Goal: Information Seeking & Learning: Learn about a topic

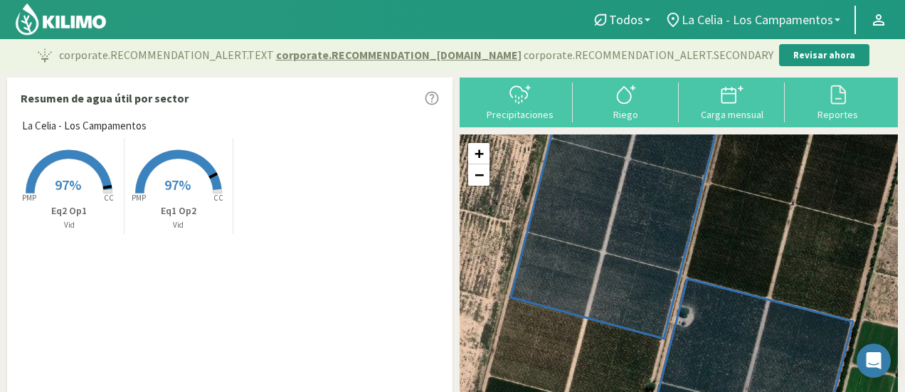
click at [839, 23] on link "La Celia - Los Campamentos" at bounding box center [753, 19] width 190 height 27
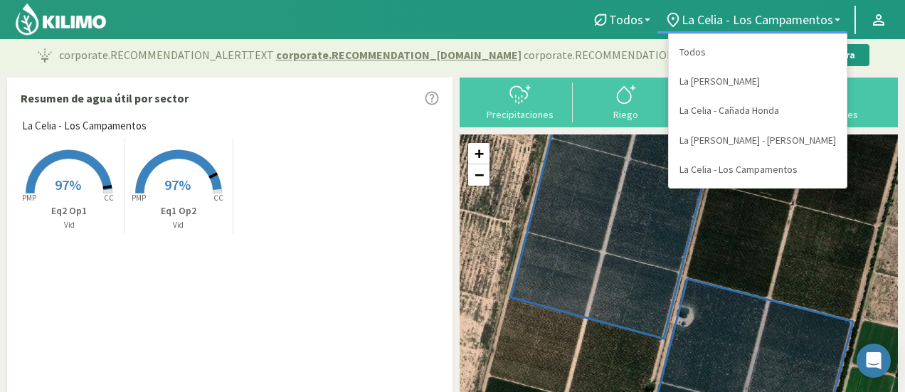
click at [256, 189] on div "Created with Highcharts 9.2.2 PMP CC 97% Eq2 Op1 Vid Created with Highcharts 9.…" at bounding box center [233, 186] width 437 height 103
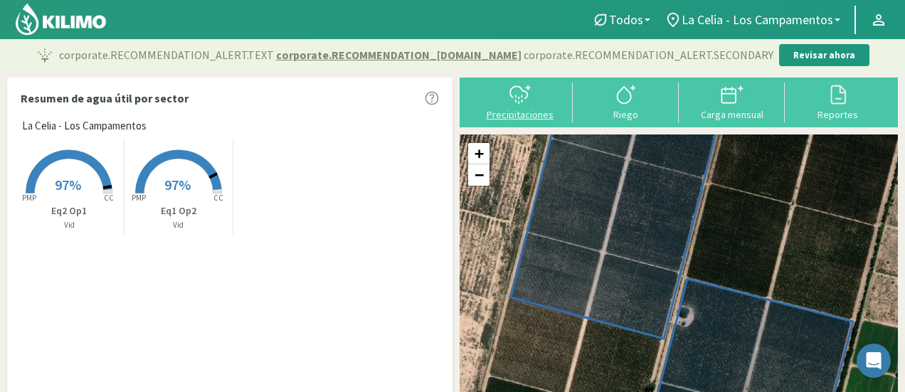
click at [535, 105] on div at bounding box center [520, 94] width 98 height 23
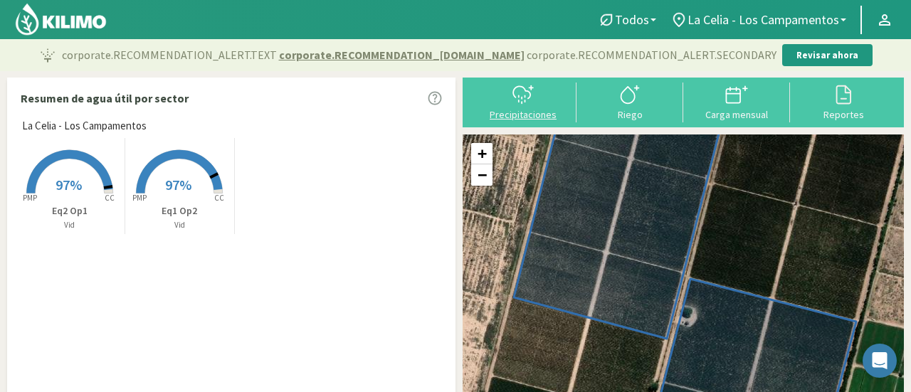
select select "3: Object"
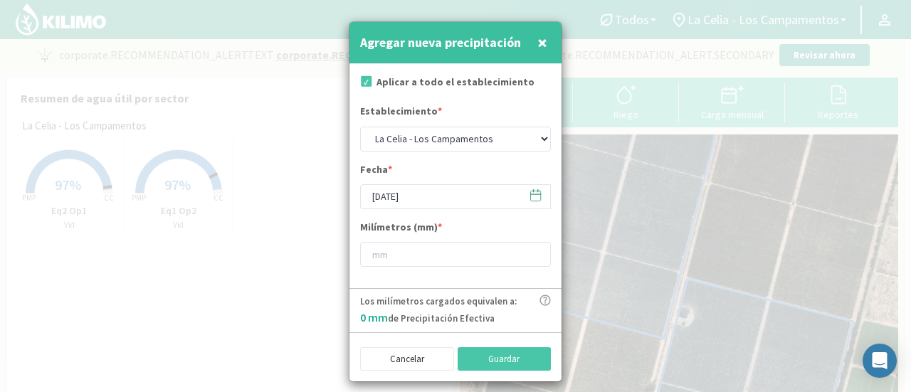
click at [646, 103] on div at bounding box center [455, 196] width 911 height 392
click at [540, 41] on span "×" at bounding box center [542, 42] width 10 height 23
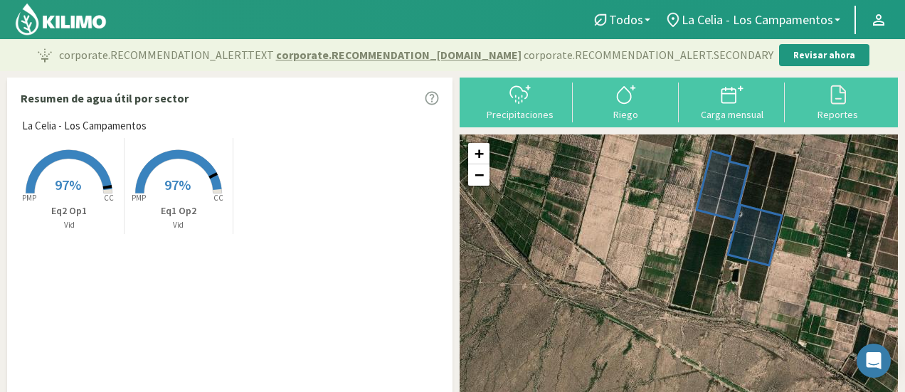
click at [324, 216] on div "Created with Highcharts 9.2.2 PMP CC 97% Eq2 Op1 Vid Created with Highcharts 9.…" at bounding box center [233, 186] width 437 height 103
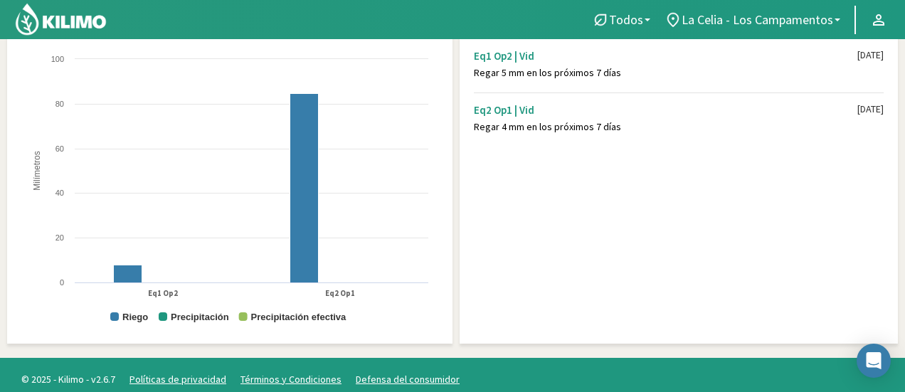
scroll to position [483, 0]
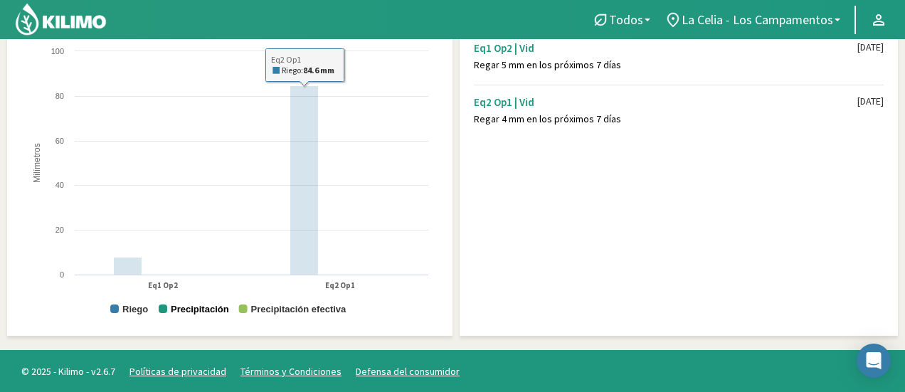
click at [201, 309] on text "Precipitación" at bounding box center [200, 309] width 58 height 11
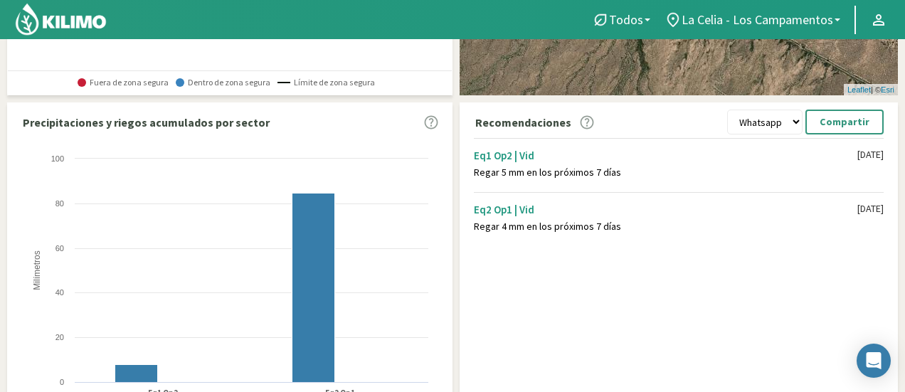
scroll to position [341, 0]
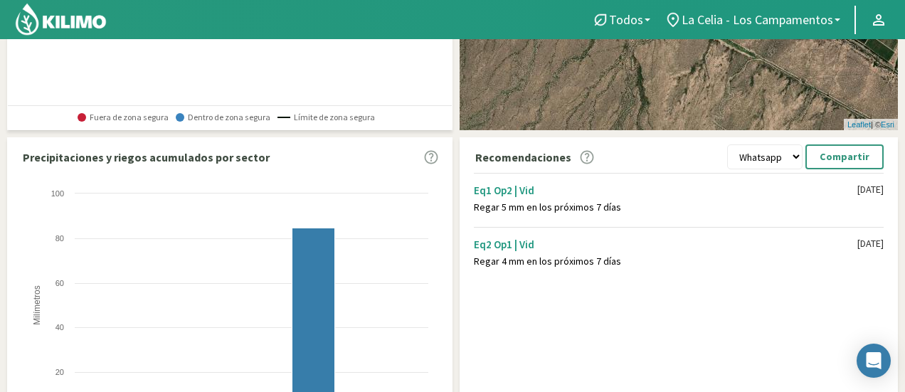
click at [718, 270] on div "Eq2 Op1 | Vid Regar 4 mm en los próximos 7 días [DATE]" at bounding box center [679, 252] width 410 height 51
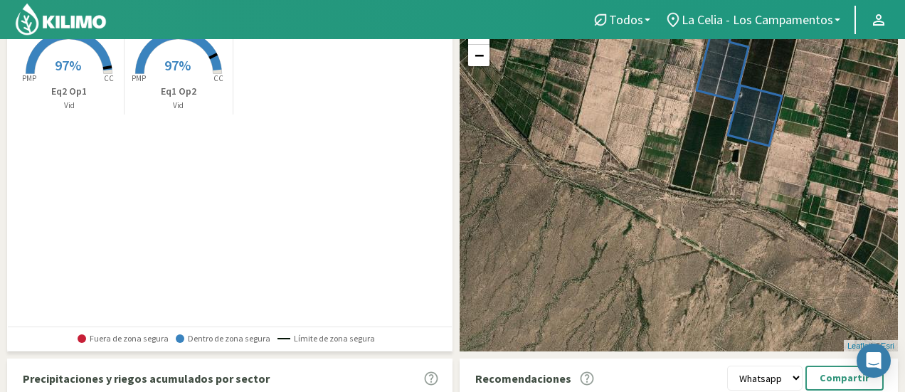
scroll to position [0, 0]
